Goal: Transaction & Acquisition: Subscribe to service/newsletter

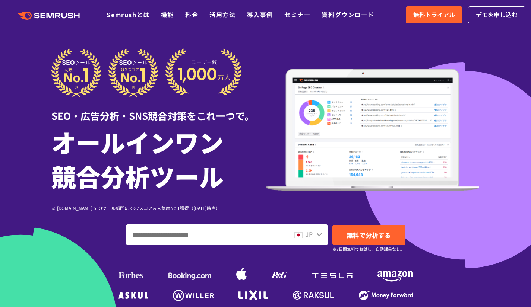
click at [320, 233] on icon at bounding box center [319, 235] width 6 height 6
click at [317, 237] on icon at bounding box center [319, 235] width 6 height 6
click at [319, 235] on icon at bounding box center [319, 235] width 6 height 6
click at [295, 234] on img at bounding box center [298, 236] width 8 height 6
click at [316, 236] on div "JP" at bounding box center [306, 235] width 24 height 10
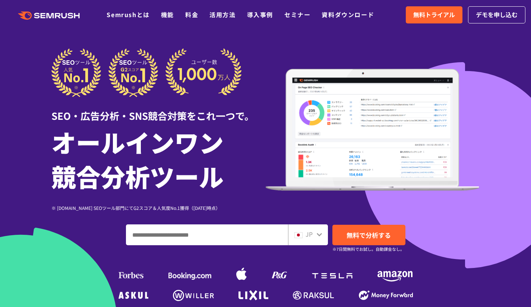
click at [246, 242] on input "ドメイン、キーワードまたはURLを入力してください" at bounding box center [206, 235] width 161 height 20
click at [319, 237] on icon at bounding box center [319, 235] width 6 height 6
click at [301, 235] on img at bounding box center [298, 236] width 8 height 6
click at [246, 234] on input "ドメイン、キーワードまたはURLを入力してください" at bounding box center [206, 235] width 161 height 20
type input "********"
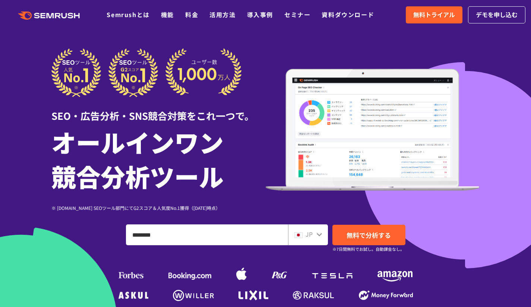
click at [385, 235] on span "無料で分析する" at bounding box center [369, 235] width 44 height 9
